Goal: Register for event/course

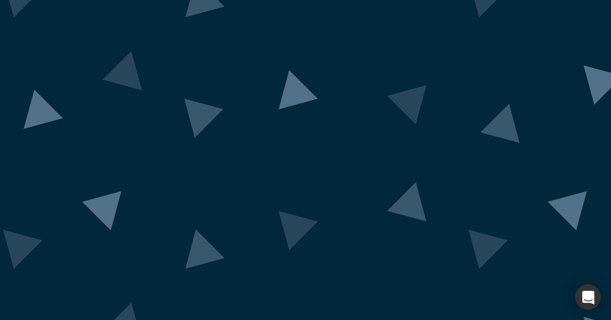
scroll to position [93, 0]
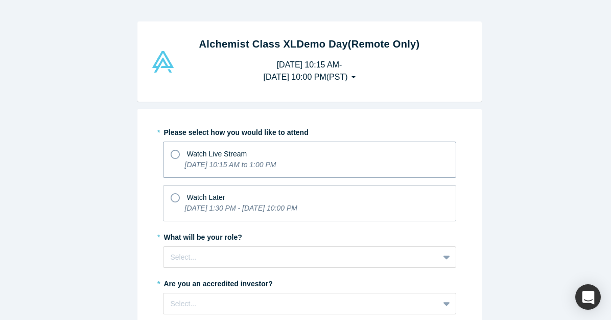
click at [195, 168] on p "[DATE] 10:15 AM to 1:00 PM" at bounding box center [230, 164] width 91 height 11
click at [0, 0] on input "Watch Live Stream [DATE] 10:15 AM to 1:00 PM" at bounding box center [0, 0] width 0 height 0
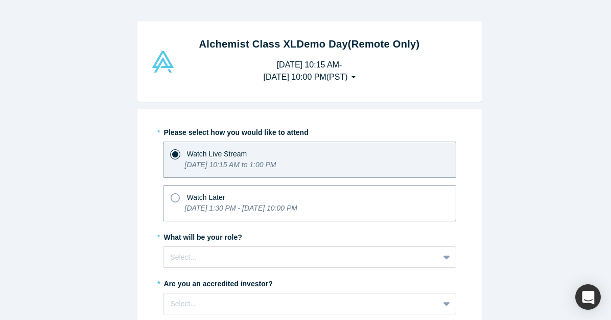
click at [194, 195] on span "Watch Later" at bounding box center [206, 197] width 38 height 8
click at [0, 0] on input "Watch Later [DATE] 1:30 PM - [DATE] 10:00 PM" at bounding box center [0, 0] width 0 height 0
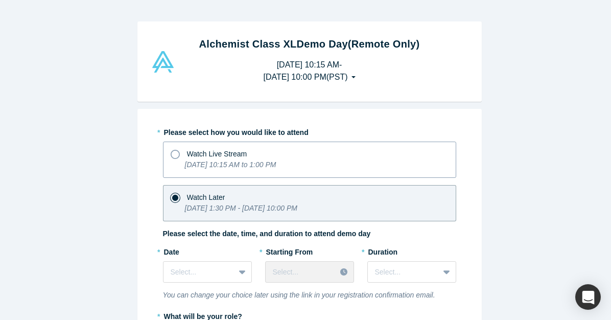
click at [204, 143] on label "Watch Live Stream [DATE] 10:15 AM to 1:00 PM" at bounding box center [309, 160] width 293 height 36
click at [0, 0] on input "Watch Live Stream [DATE] 10:15 AM to 1:00 PM" at bounding box center [0, 0] width 0 height 0
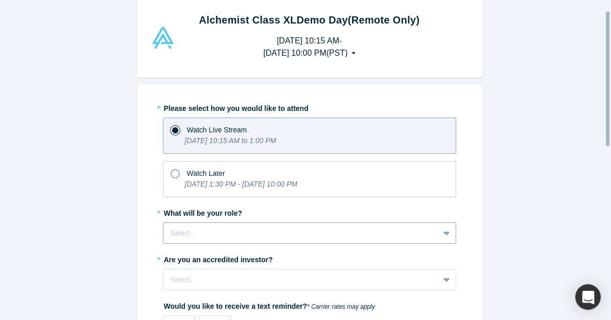
click at [188, 222] on div "Select..." at bounding box center [309, 232] width 293 height 21
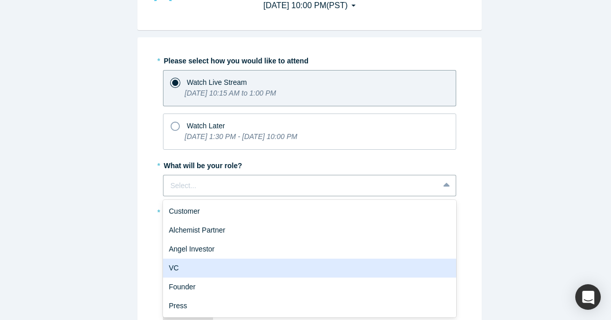
click at [206, 267] on div "VC" at bounding box center [309, 268] width 293 height 19
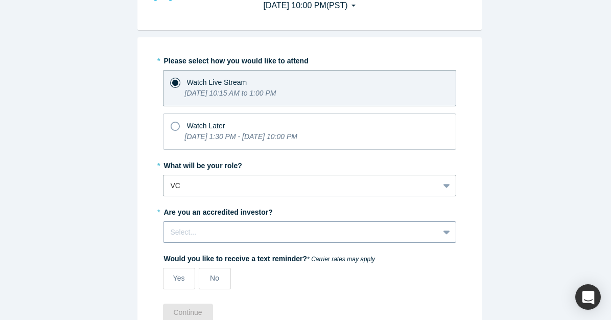
click at [208, 226] on div "Select..." at bounding box center [309, 231] width 293 height 21
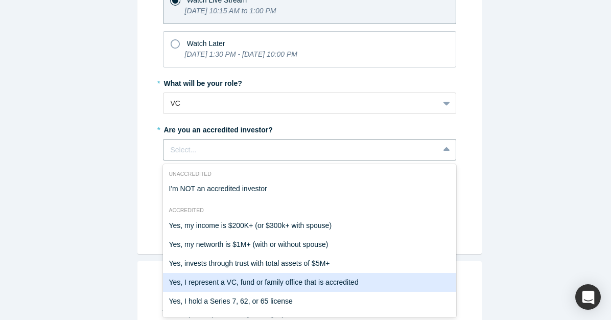
click at [197, 281] on div "Yes, I represent a VC, fund or family office that is accredited" at bounding box center [309, 282] width 293 height 19
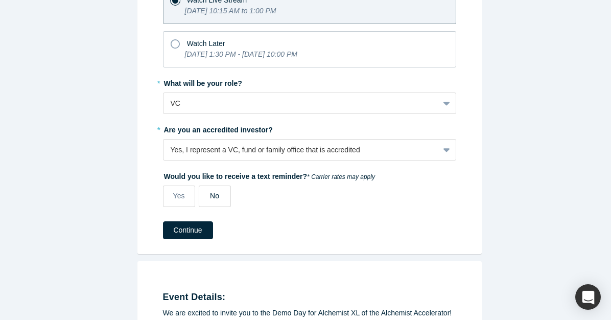
click at [210, 198] on span "No" at bounding box center [214, 196] width 9 height 8
click at [0, 0] on input "No" at bounding box center [0, 0] width 0 height 0
click at [193, 224] on button "Continue" at bounding box center [188, 230] width 50 height 18
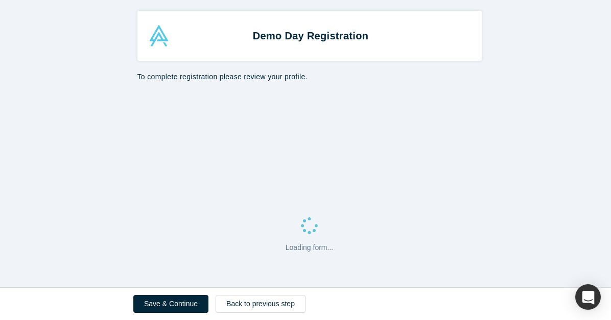
select select "US"
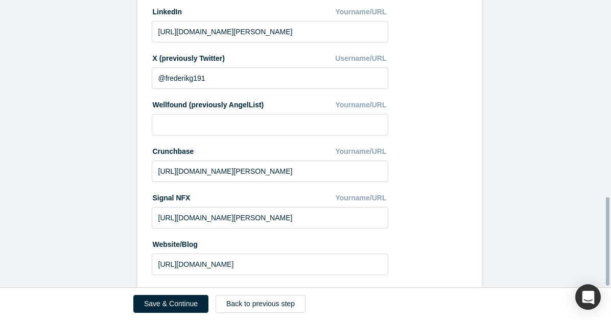
scroll to position [644, 0]
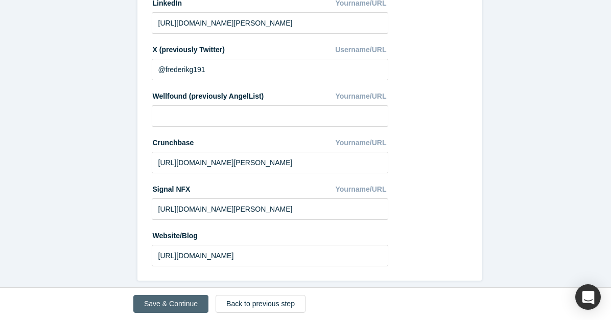
click at [186, 300] on button "Save & Continue" at bounding box center [170, 304] width 75 height 18
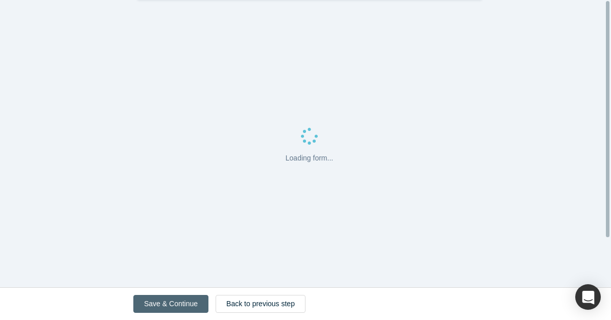
scroll to position [0, 0]
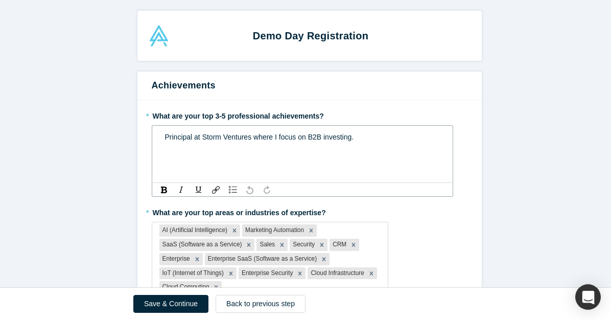
click at [253, 141] on span "Principal at Storm Ventures where I focus on B2B investing." at bounding box center [259, 137] width 189 height 8
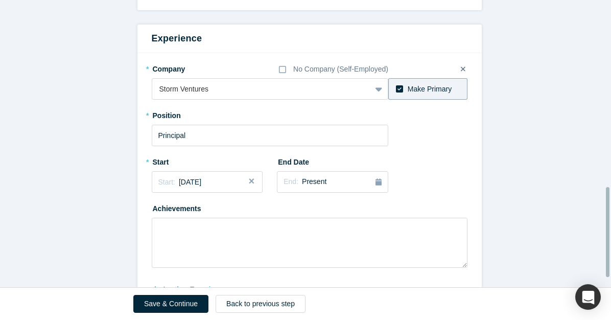
scroll to position [629, 0]
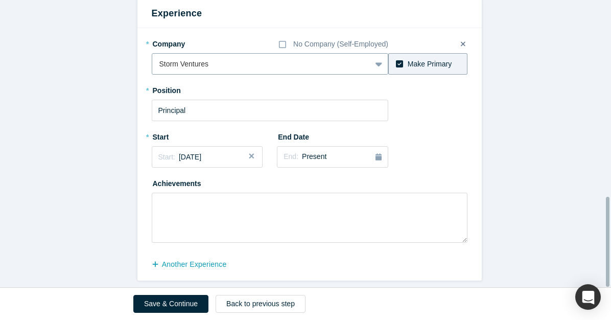
click at [216, 58] on div at bounding box center [261, 64] width 205 height 13
click at [216, 58] on div at bounding box center [251, 64] width 184 height 13
click at [180, 307] on button "Save & Continue" at bounding box center [170, 304] width 75 height 18
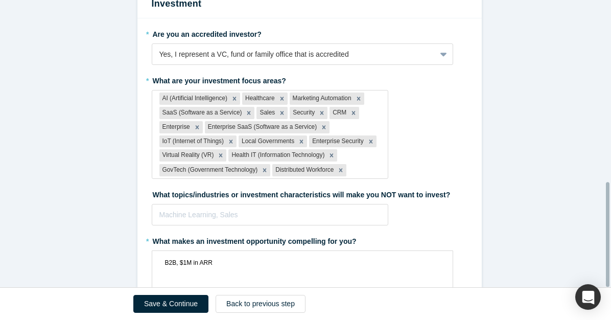
scroll to position [500, 0]
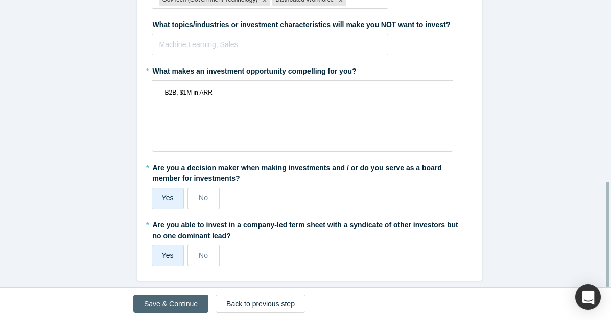
click at [159, 303] on button "Save & Continue" at bounding box center [170, 304] width 75 height 18
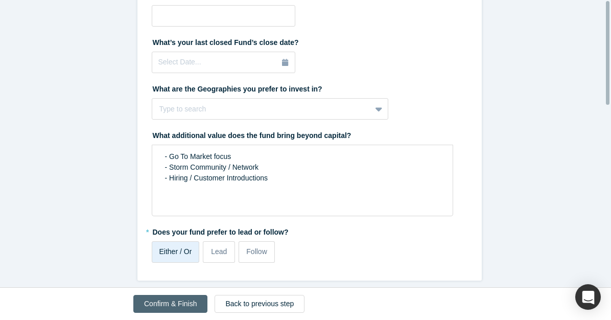
scroll to position [0, 0]
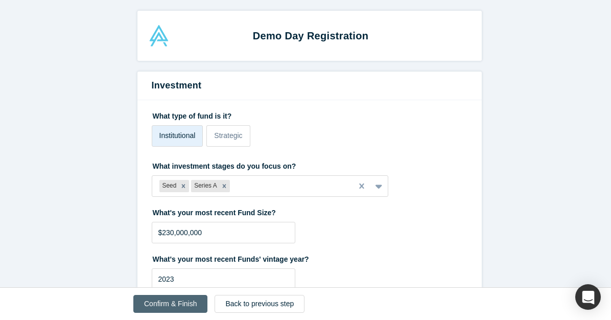
click at [159, 303] on button "Confirm & Finish" at bounding box center [170, 304] width 74 height 18
